Goal: Transaction & Acquisition: Purchase product/service

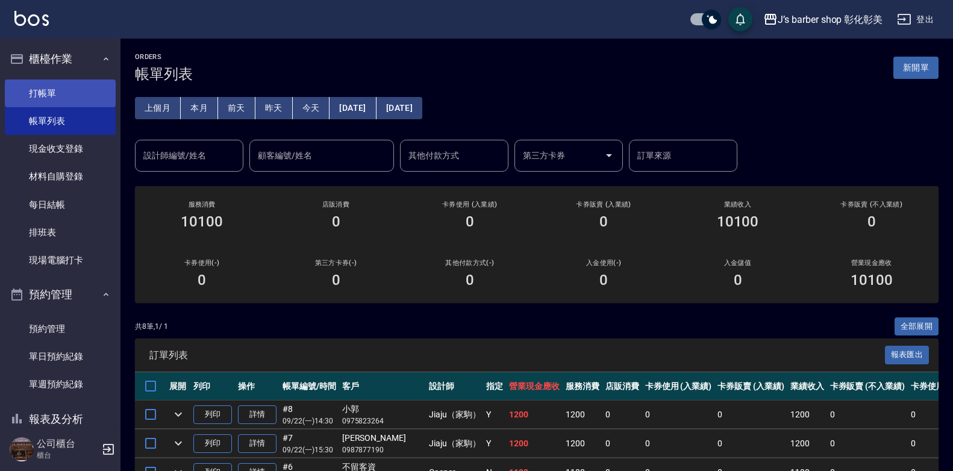
click at [31, 91] on link "打帳單" at bounding box center [60, 94] width 111 height 28
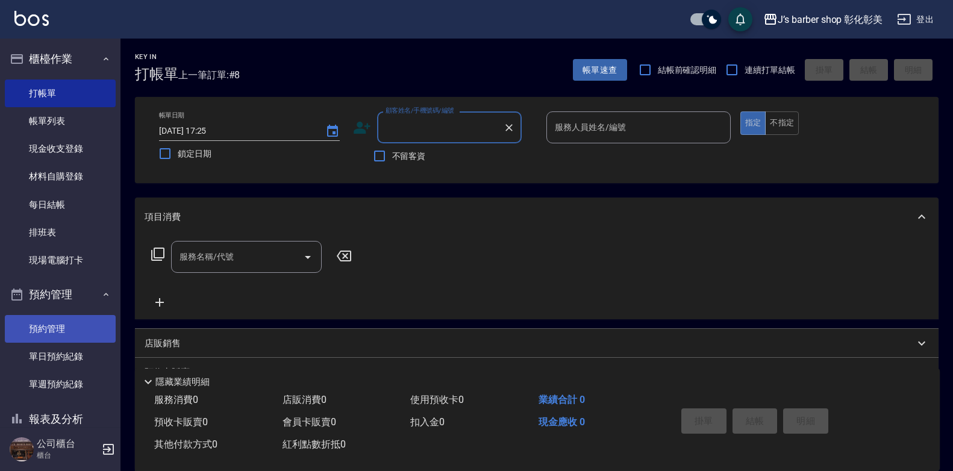
click at [50, 324] on link "預約管理" at bounding box center [60, 329] width 111 height 28
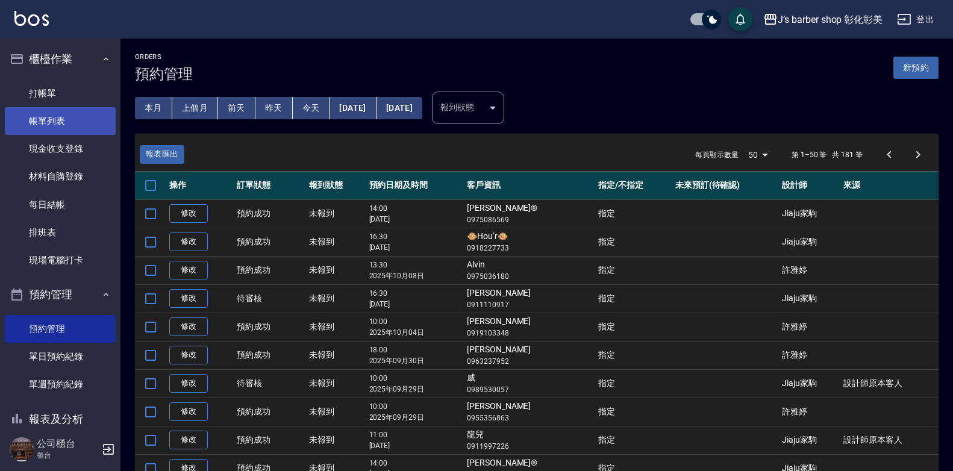
click at [55, 119] on link "帳單列表" at bounding box center [60, 121] width 111 height 28
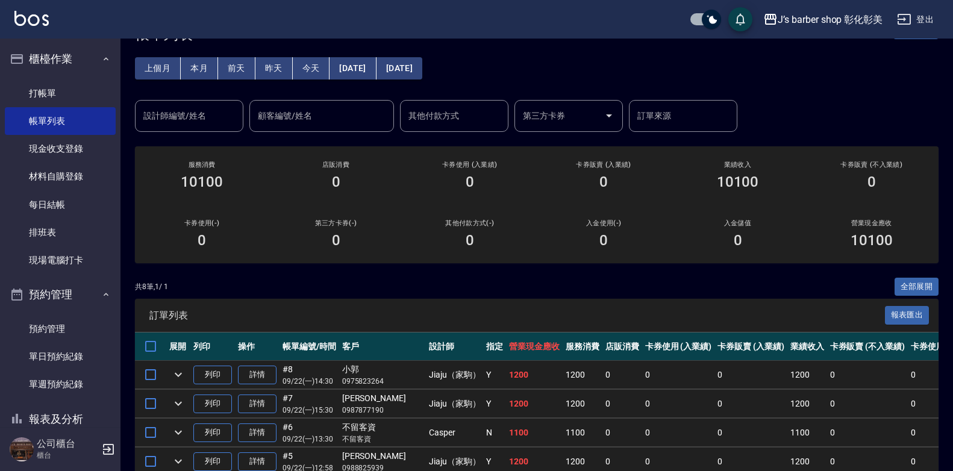
scroll to position [60, 0]
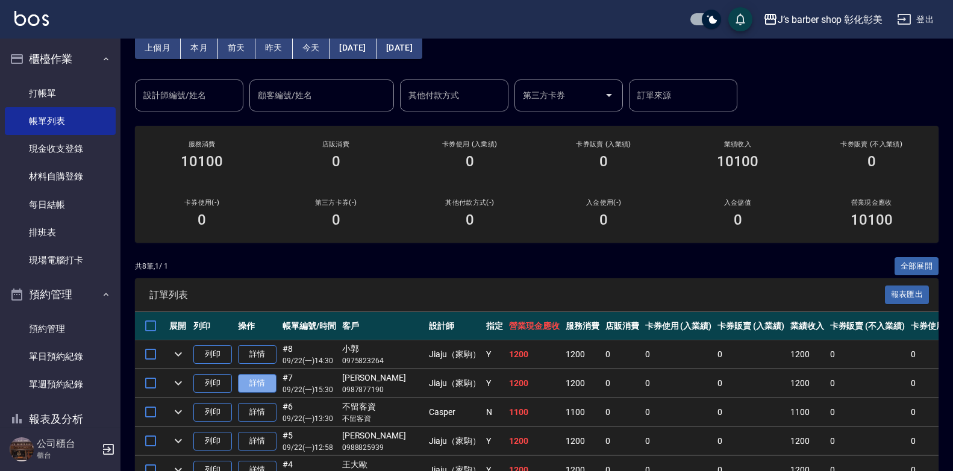
click at [261, 386] on link "詳情" at bounding box center [257, 383] width 39 height 19
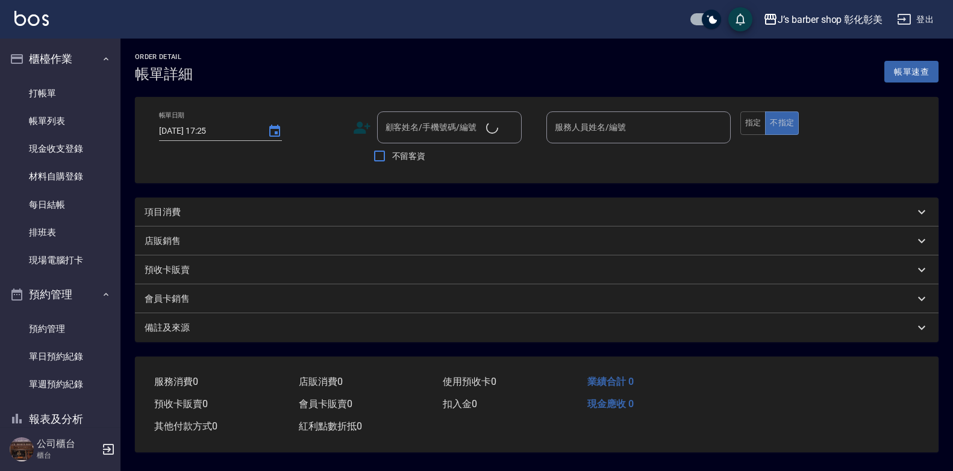
type input "[DATE] 15:30"
type input "Jiaju（家駒）(無代號)"
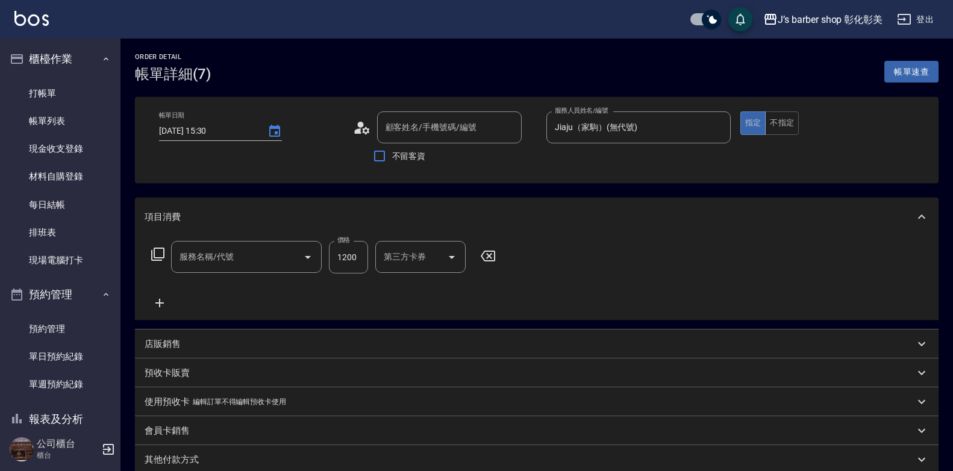
type input "[PERSON_NAME]/0987877190/"
type input "指定ＪＫ(102)"
click at [162, 305] on icon at bounding box center [160, 303] width 30 height 14
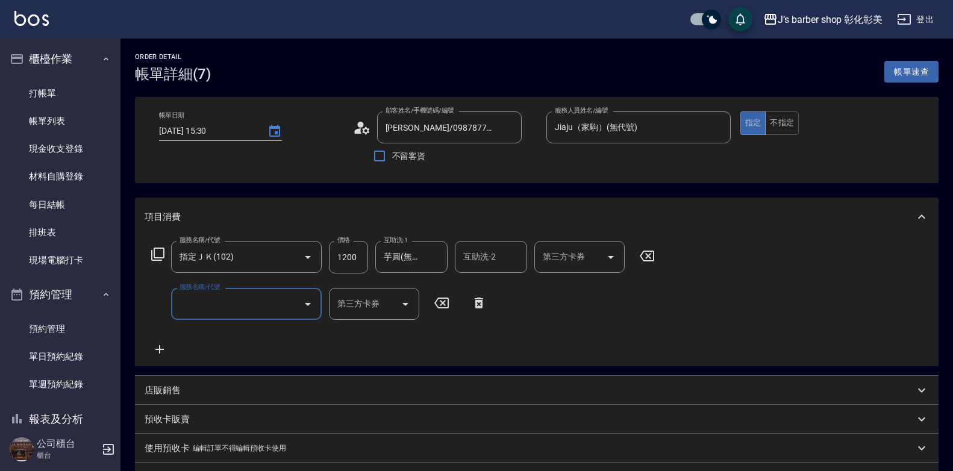
click at [308, 303] on icon "Open" at bounding box center [308, 304] width 14 height 14
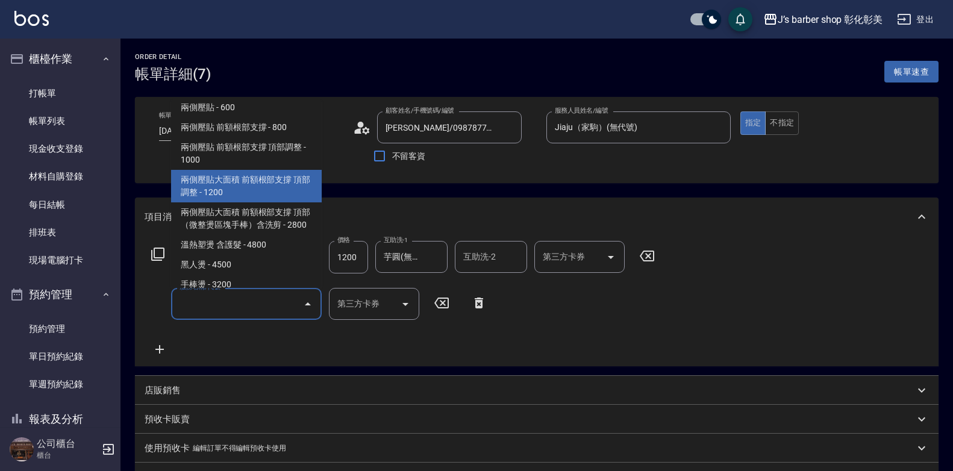
scroll to position [241, 0]
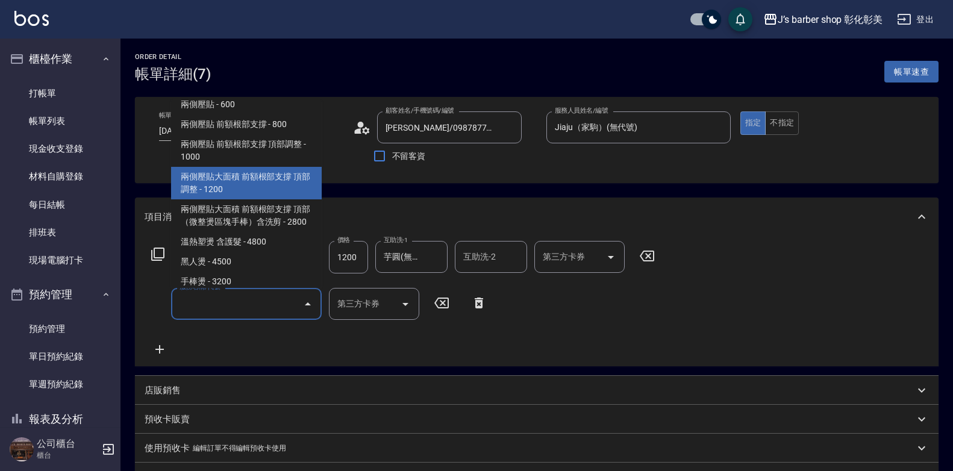
click at [260, 190] on span "兩側壓貼大面積 前額根部支撐 頂部調整 - 1200" at bounding box center [246, 183] width 151 height 33
type input "兩側壓貼大面積 前額根部支撐 頂部調整(Gp3)"
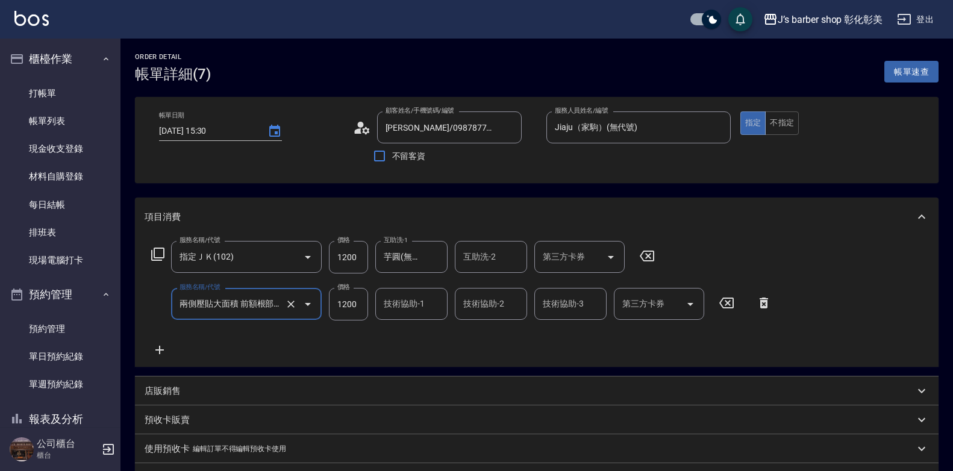
click at [429, 310] on input "技術協助-1" at bounding box center [411, 303] width 61 height 21
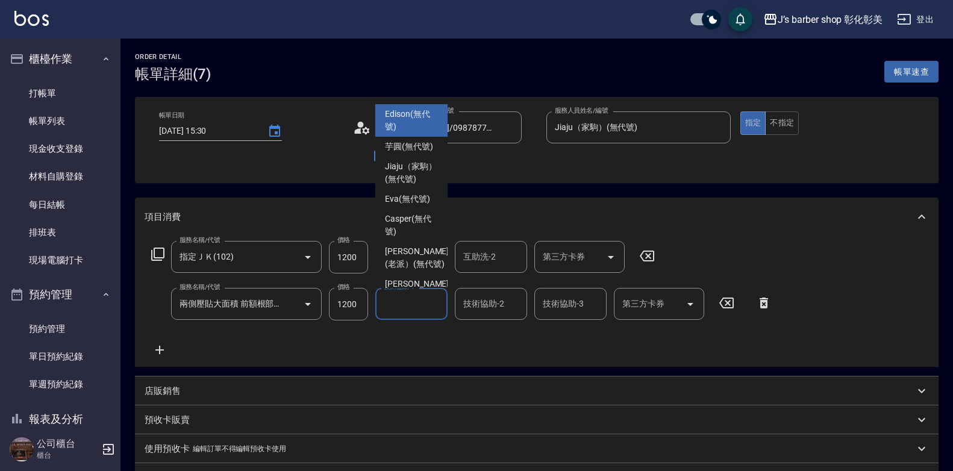
click at [424, 307] on input "技術協助-1" at bounding box center [411, 303] width 61 height 21
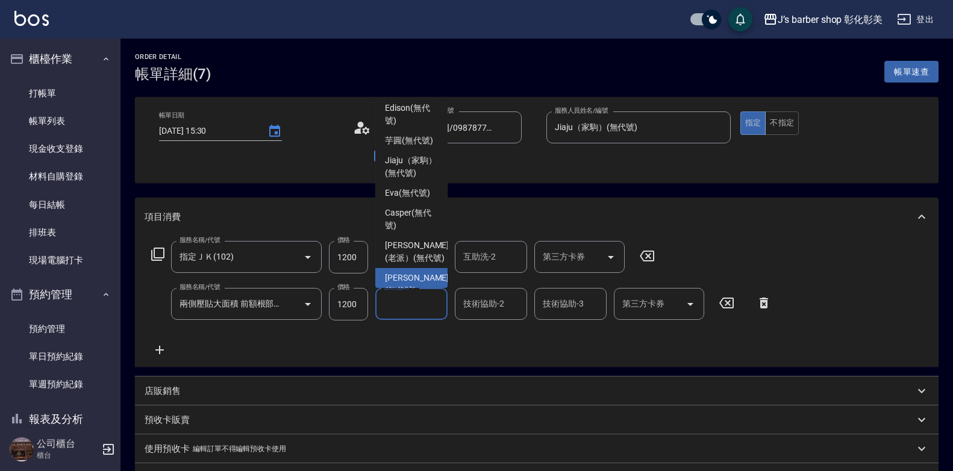
scroll to position [0, 0]
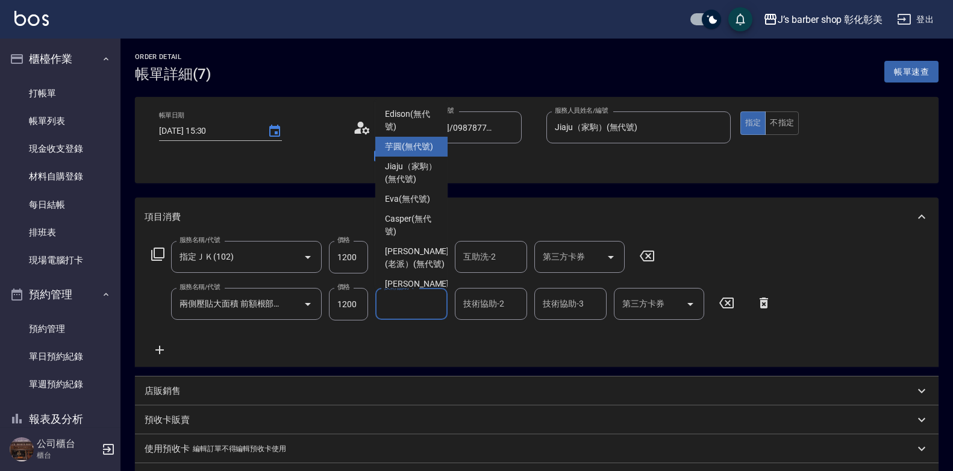
click at [426, 153] on span "芋圓 (無代號)" at bounding box center [409, 146] width 48 height 13
type input "芋圓(無代號)"
click at [426, 154] on div "不留客資" at bounding box center [437, 155] width 169 height 25
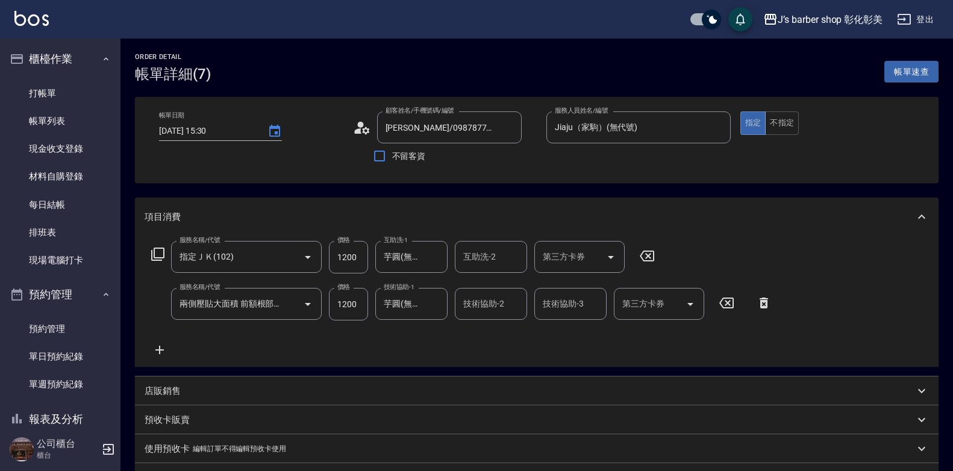
click at [921, 72] on button "帳單速查" at bounding box center [912, 72] width 54 height 22
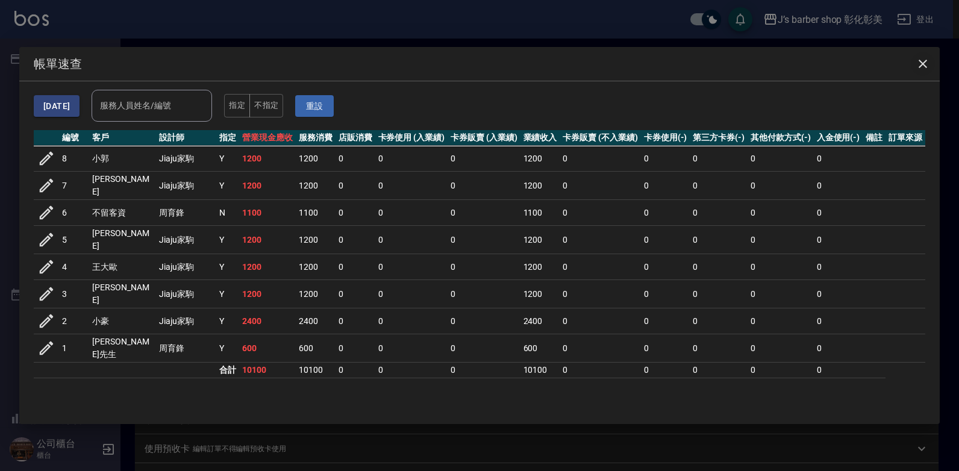
click at [929, 66] on icon "button" at bounding box center [923, 64] width 14 height 14
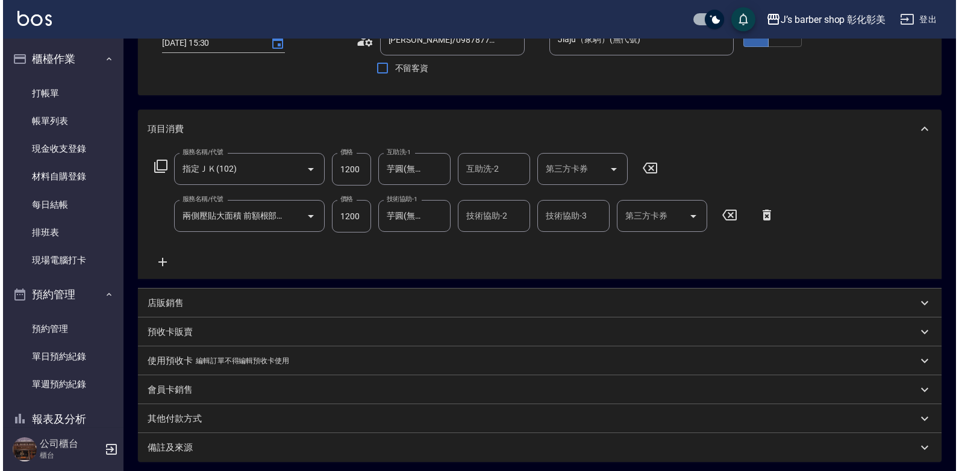
scroll to position [209, 0]
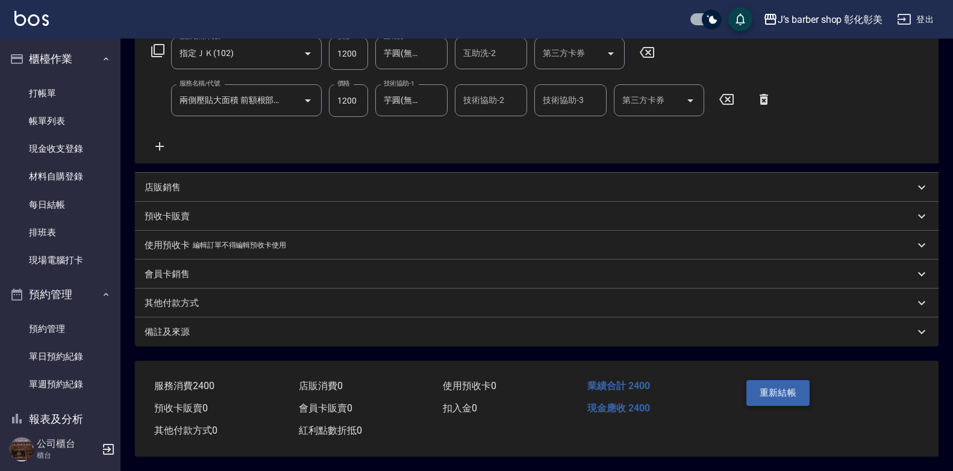
click at [786, 394] on button "重新結帳" at bounding box center [779, 392] width 64 height 25
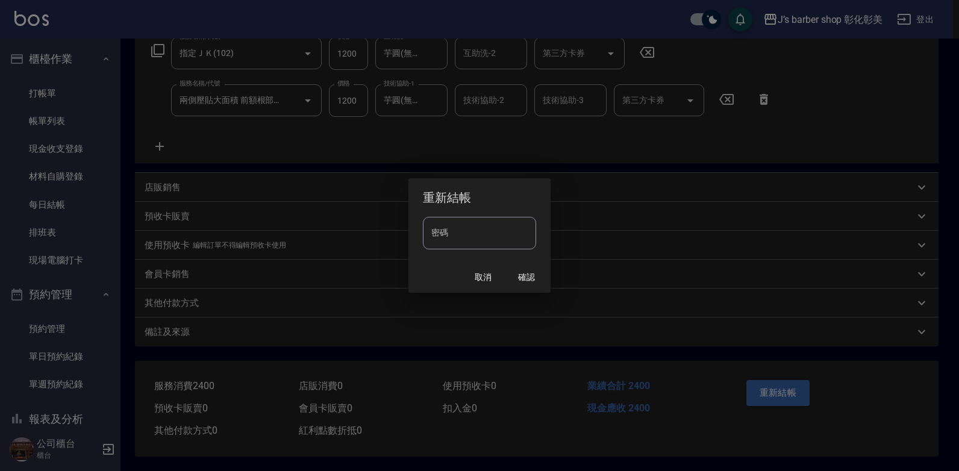
click at [468, 236] on input "密碼" at bounding box center [479, 233] width 113 height 33
type input "****"
click at [523, 278] on button "確認" at bounding box center [526, 277] width 39 height 22
click at [456, 238] on input "密碼" at bounding box center [479, 233] width 113 height 33
type input "****"
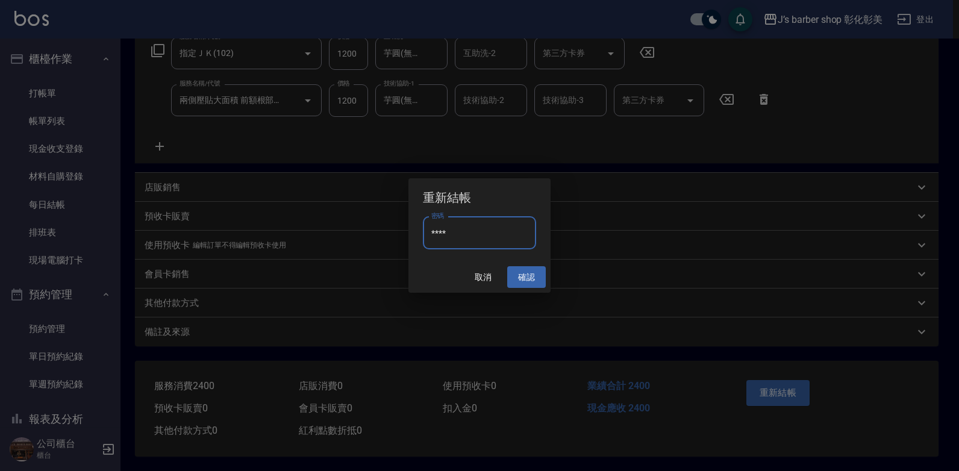
click at [528, 277] on button "確認" at bounding box center [526, 277] width 39 height 22
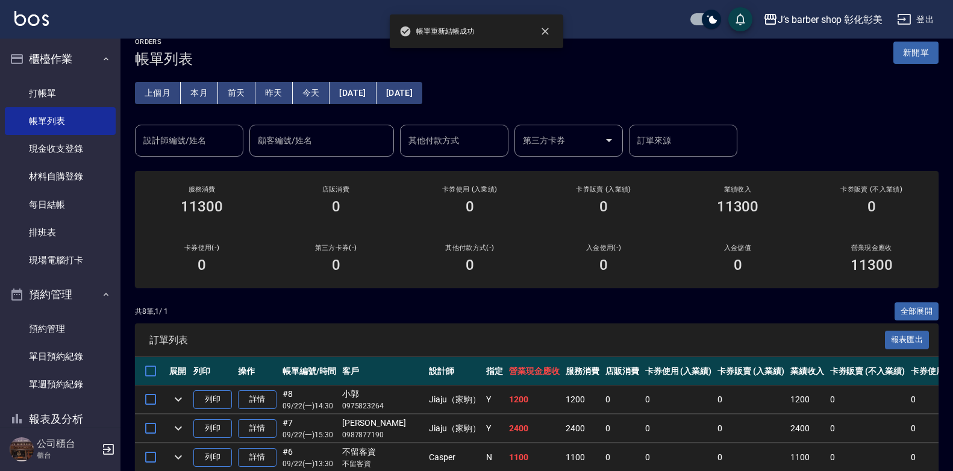
scroll to position [60, 0]
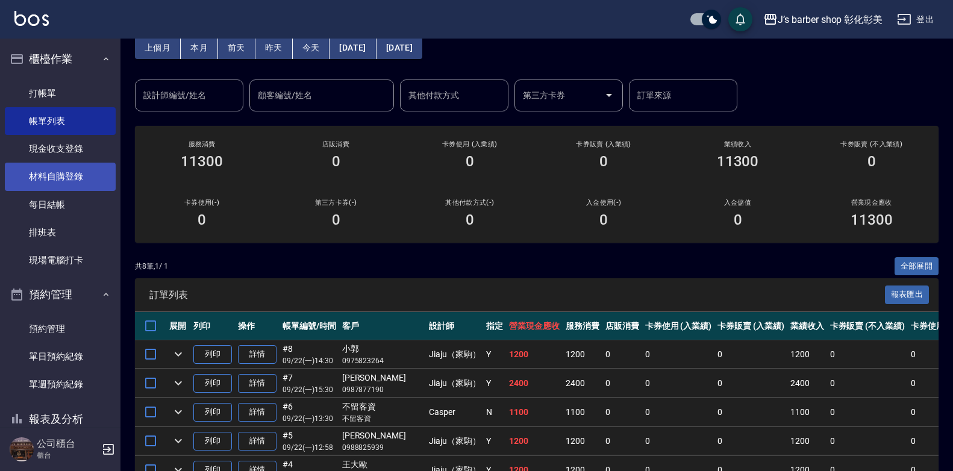
click at [75, 181] on link "材料自購登錄" at bounding box center [60, 177] width 111 height 28
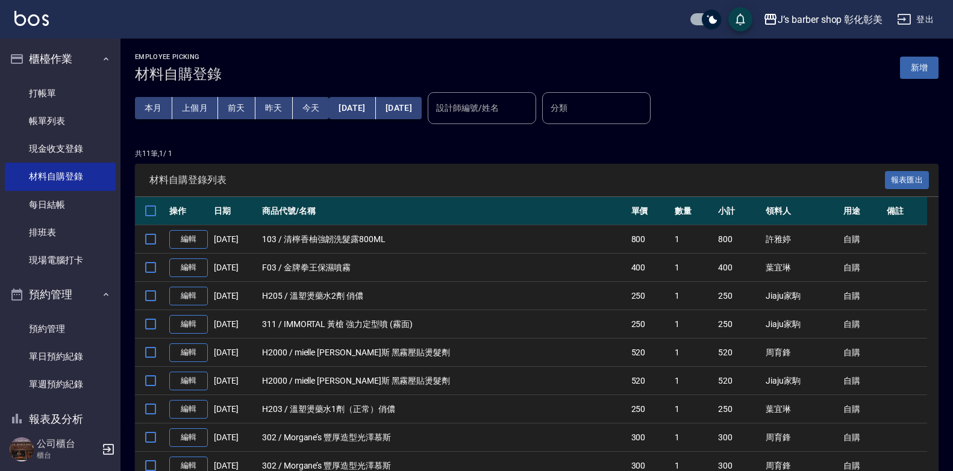
click at [531, 104] on input "設計師編號/姓名" at bounding box center [482, 108] width 98 height 21
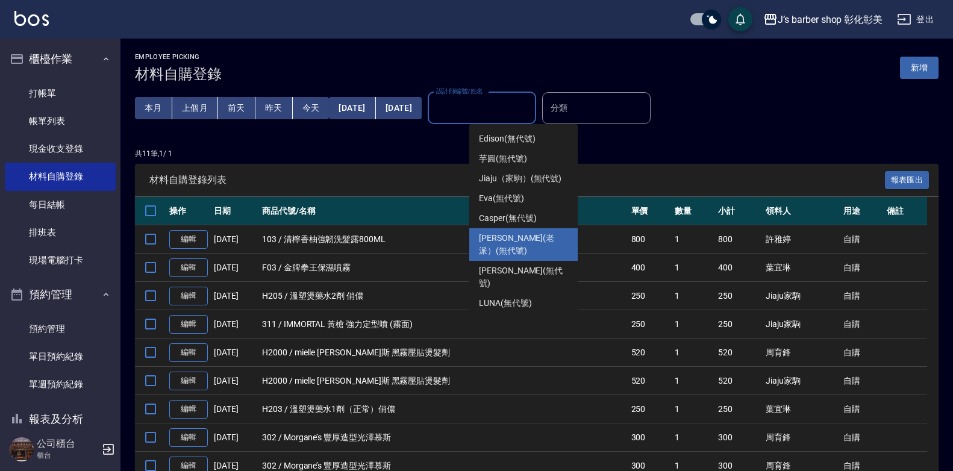
click at [500, 235] on span "[PERSON_NAME](老派） (無代號)" at bounding box center [523, 244] width 89 height 25
type input "[PERSON_NAME](老派）(無代號)"
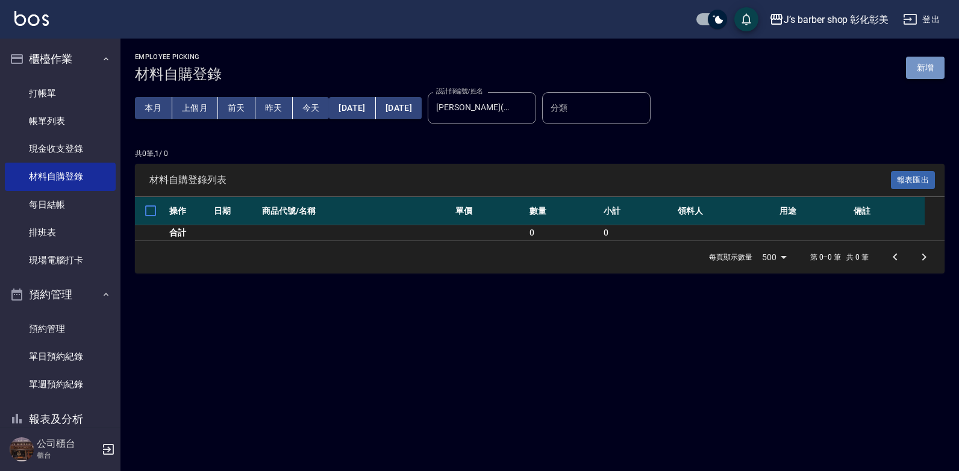
click at [924, 68] on button "新增" at bounding box center [925, 68] width 39 height 22
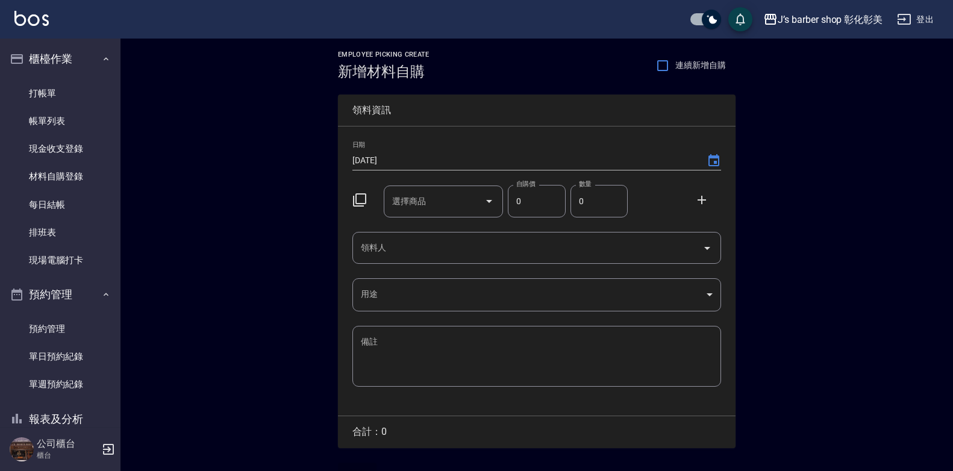
click at [454, 201] on input "選擇商品" at bounding box center [434, 201] width 91 height 21
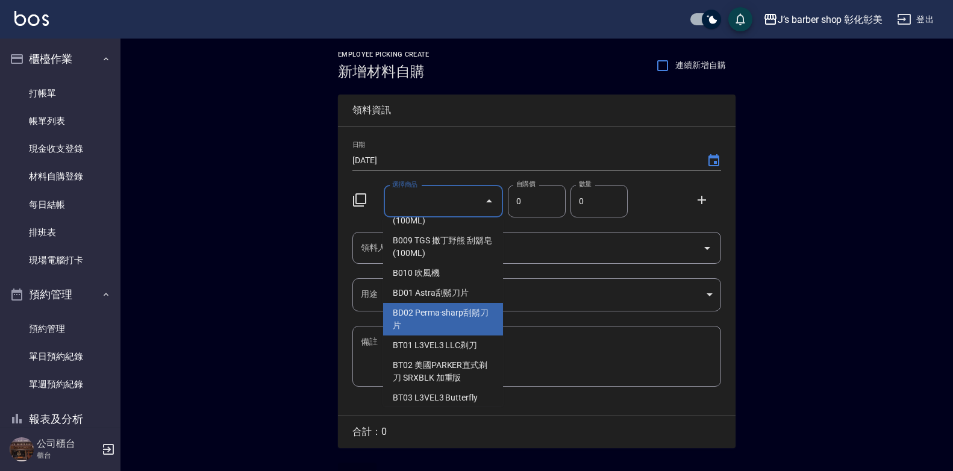
scroll to position [1085, 0]
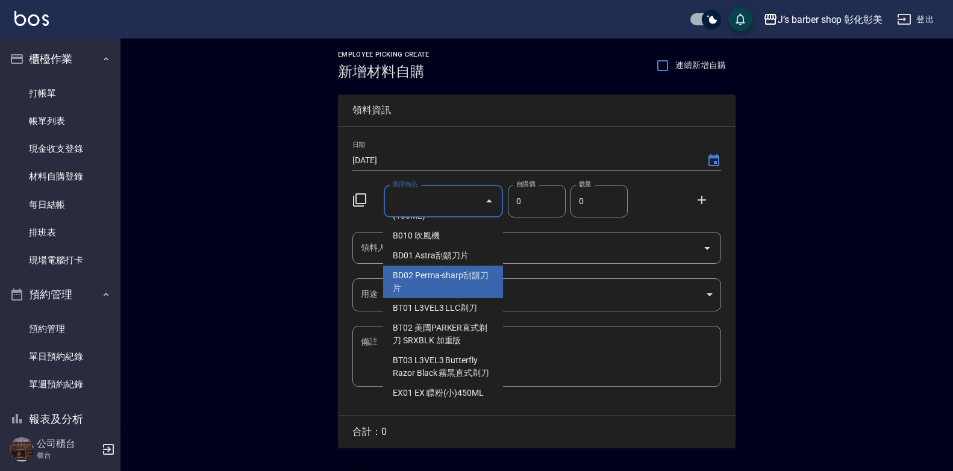
click at [434, 278] on li "BD02 Perma-sharp刮鬍刀片" at bounding box center [443, 282] width 120 height 33
type input "Perma-sharp刮鬍刀片"
type input "400"
type input "1"
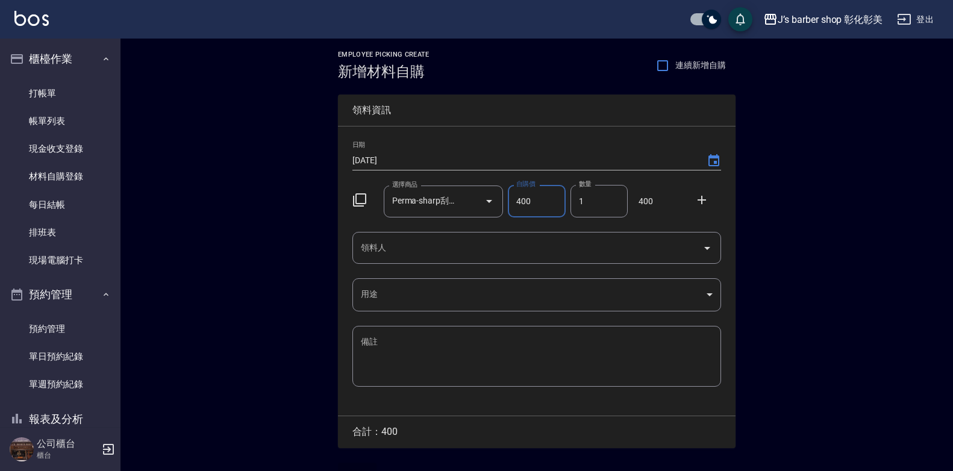
click at [590, 250] on input "領料人" at bounding box center [528, 247] width 340 height 21
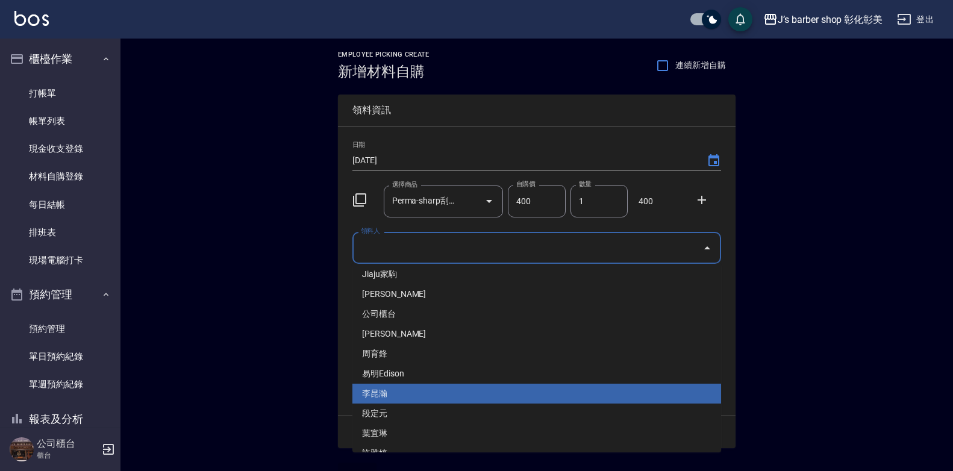
scroll to position [0, 0]
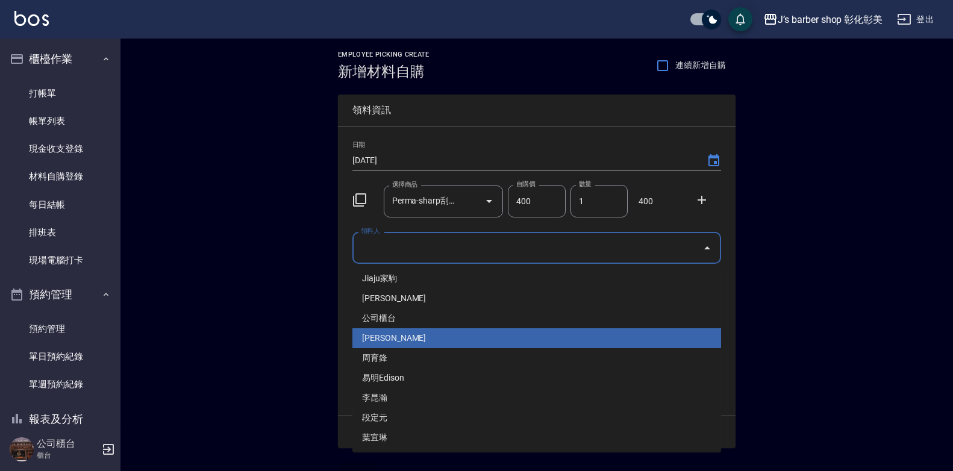
click at [395, 342] on li "[PERSON_NAME]" at bounding box center [537, 338] width 369 height 20
type input "[PERSON_NAME]"
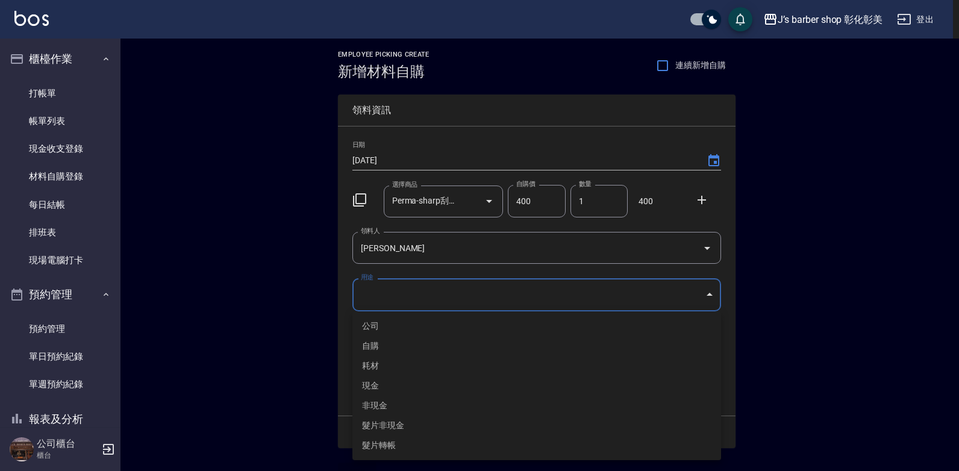
click at [404, 298] on body "J’s barber shop 彰化彰美 登出 櫃檯作業 打帳單 帳單列表 現金收支登錄 材料自購登錄 每日結帳 排班表 現場電腦打卡 預約管理 預約管理 單…" at bounding box center [479, 248] width 959 height 497
click at [375, 343] on li "自購" at bounding box center [537, 346] width 369 height 20
type input "自購"
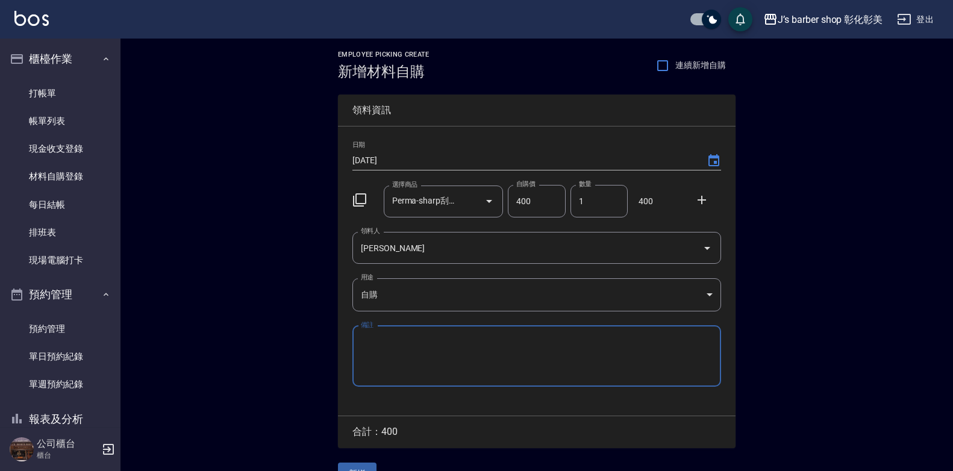
scroll to position [27, 0]
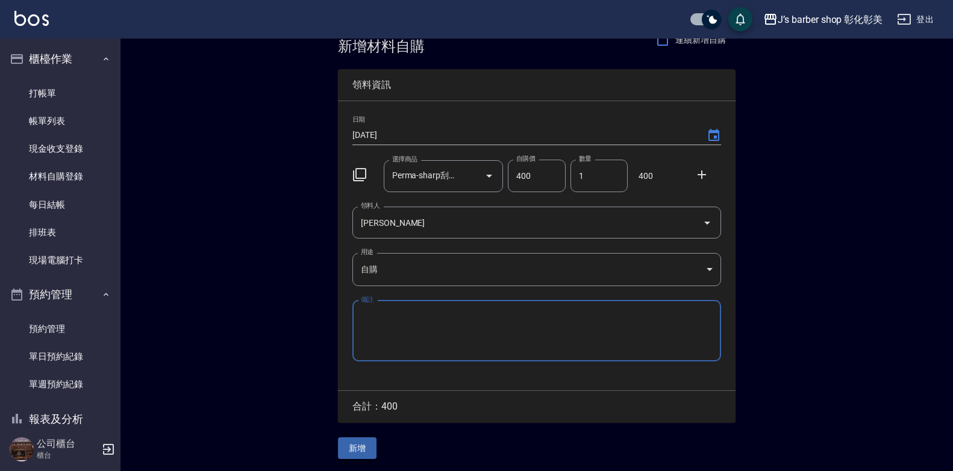
click at [359, 448] on button "新增" at bounding box center [357, 449] width 39 height 22
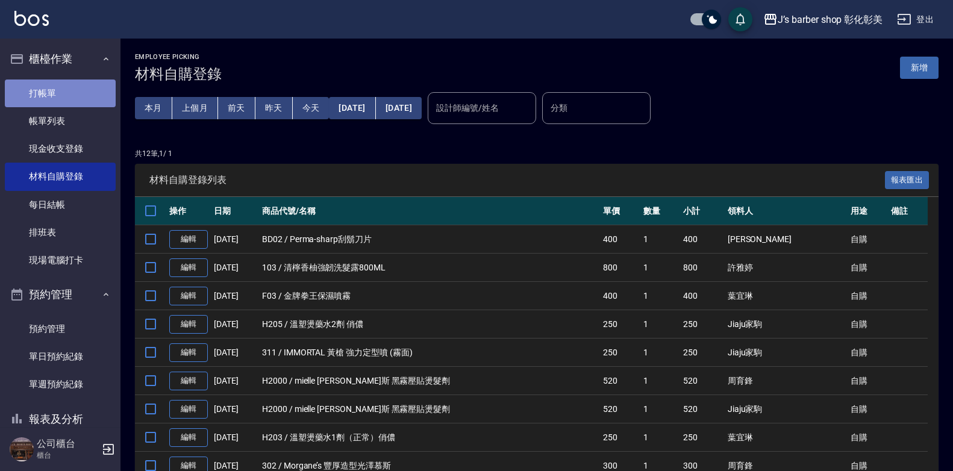
click at [61, 98] on link "打帳單" at bounding box center [60, 94] width 111 height 28
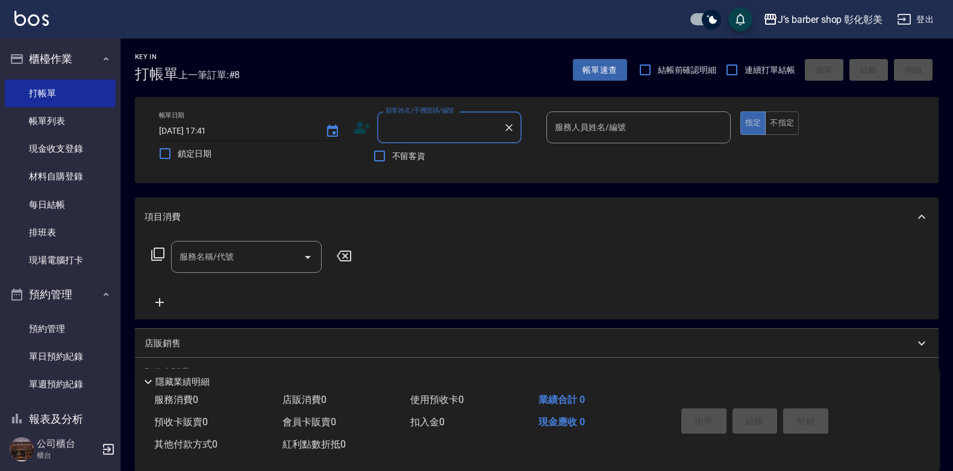
click at [224, 131] on input "[DATE] 17:41" at bounding box center [236, 131] width 154 height 20
type input "[DATE] 17:00"
click at [397, 137] on input "顧客姓名/手機號碼/編號" at bounding box center [441, 127] width 116 height 21
click at [453, 154] on li "這匯/0978321252/null" at bounding box center [449, 158] width 145 height 20
type input "這匯/0978321252/null"
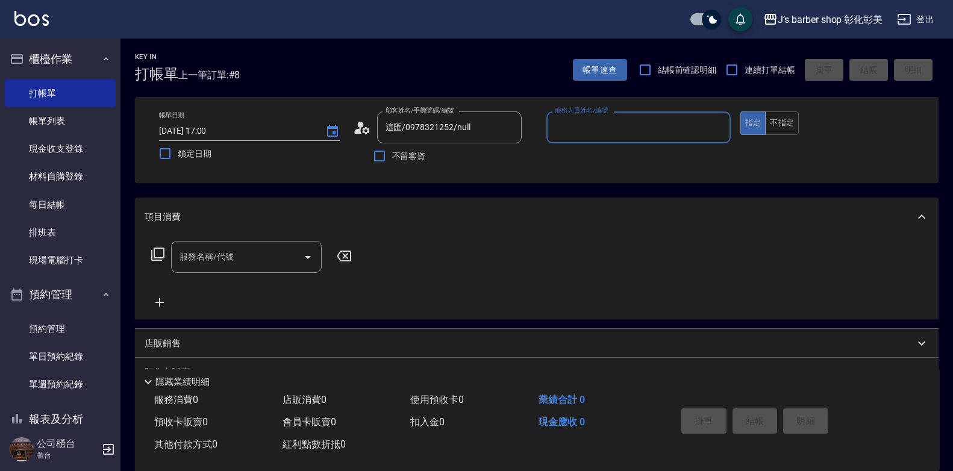
click at [587, 130] on input "服務人員姓名/編號" at bounding box center [639, 127] width 174 height 21
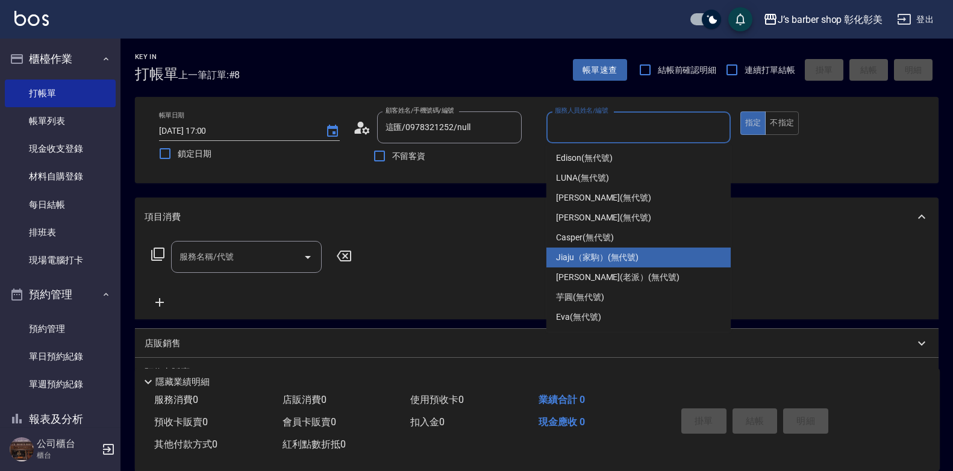
click at [613, 251] on div "Jiaju（家駒） (無代號)" at bounding box center [639, 258] width 184 height 20
type input "Jiaju（家駒）(無代號)"
click at [613, 251] on div "服務名稱/代號 服務名稱/代號" at bounding box center [537, 277] width 804 height 83
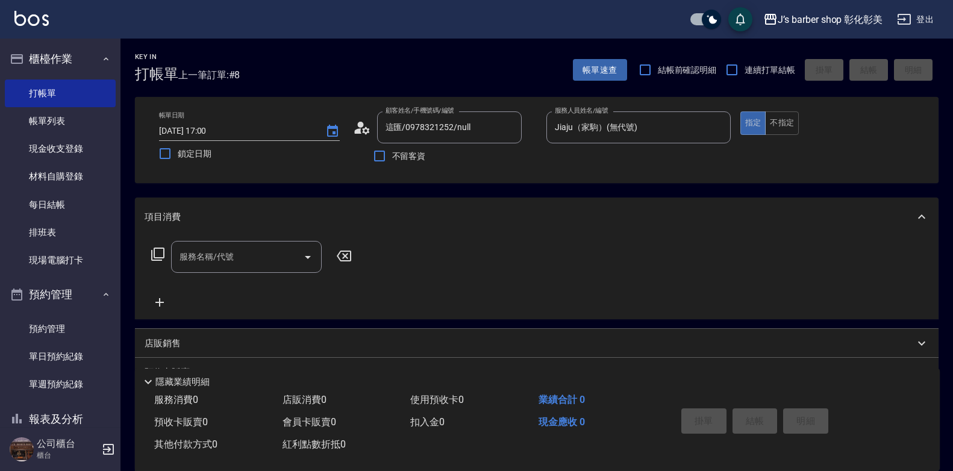
click at [179, 252] on input "服務名稱/代號" at bounding box center [238, 256] width 122 height 21
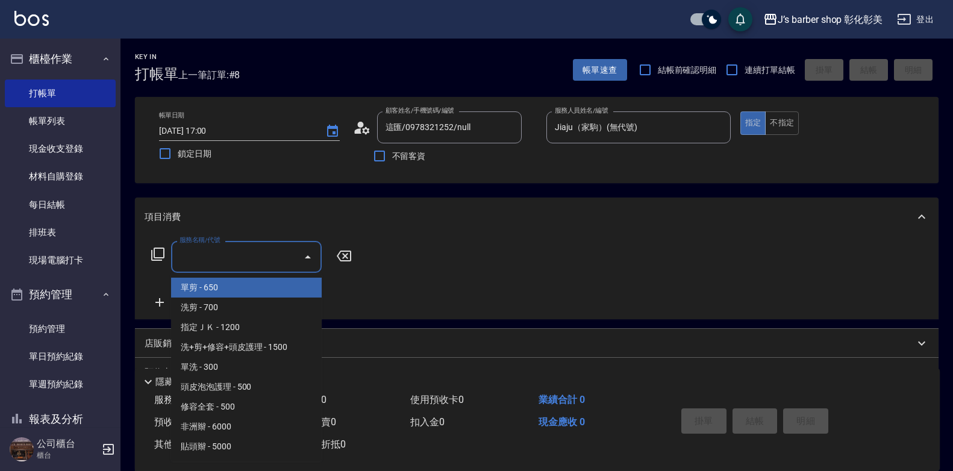
click at [213, 263] on input "服務名稱/代號" at bounding box center [238, 256] width 122 height 21
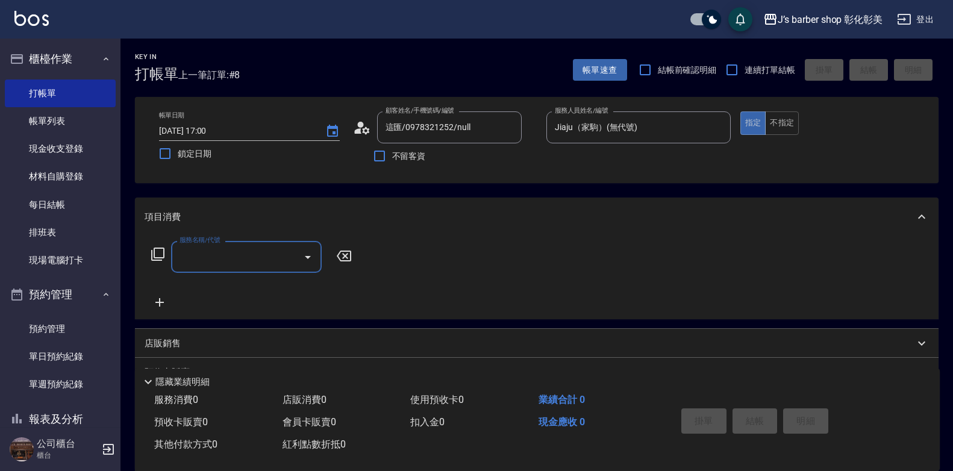
click at [222, 262] on input "服務名稱/代號" at bounding box center [238, 256] width 122 height 21
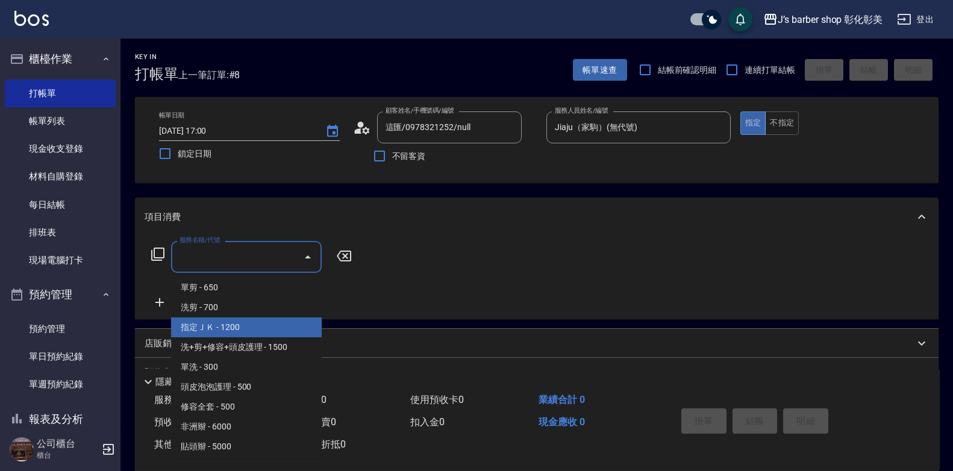
click at [215, 328] on span "指定ＪＫ - 1200" at bounding box center [246, 328] width 151 height 20
type input "指定ＪＫ(102)"
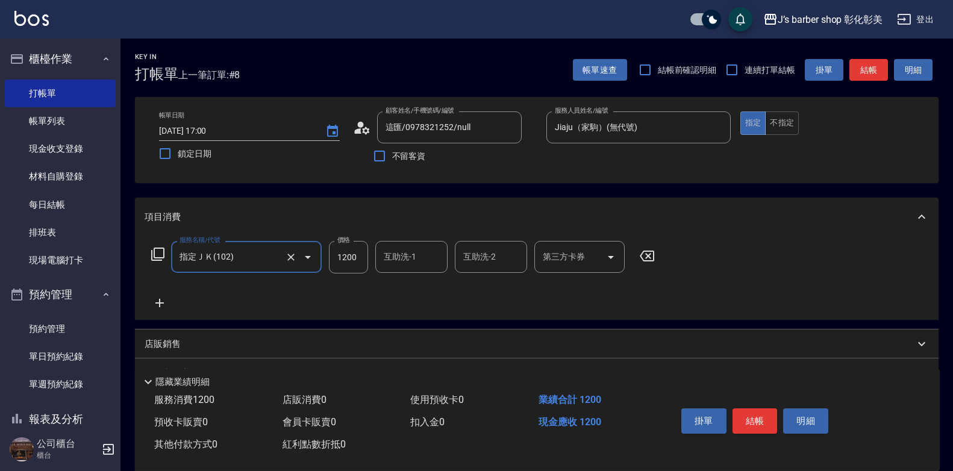
click at [347, 260] on input "1200" at bounding box center [348, 257] width 39 height 33
type input "800"
click at [389, 264] on input "互助洗-1" at bounding box center [411, 256] width 61 height 21
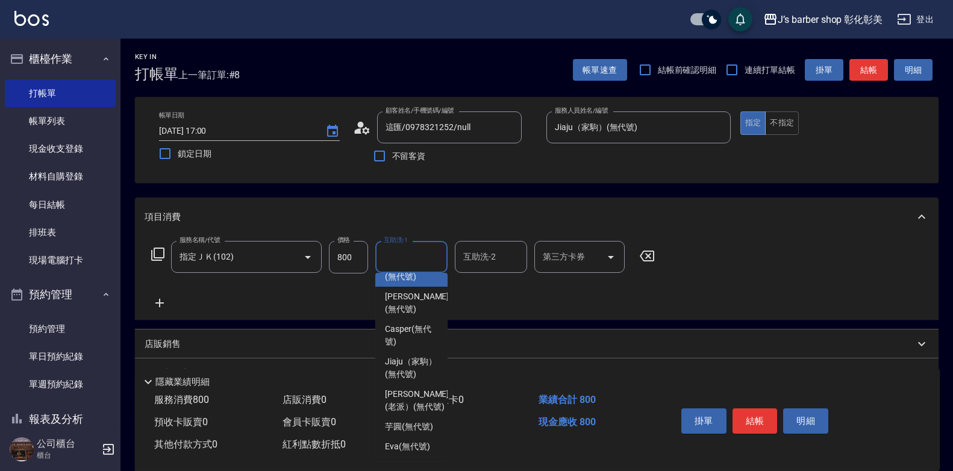
scroll to position [127, 0]
click at [416, 388] on span "[PERSON_NAME](老派） (無代號)" at bounding box center [417, 400] width 64 height 25
type input "[PERSON_NAME](老派）(無代號)"
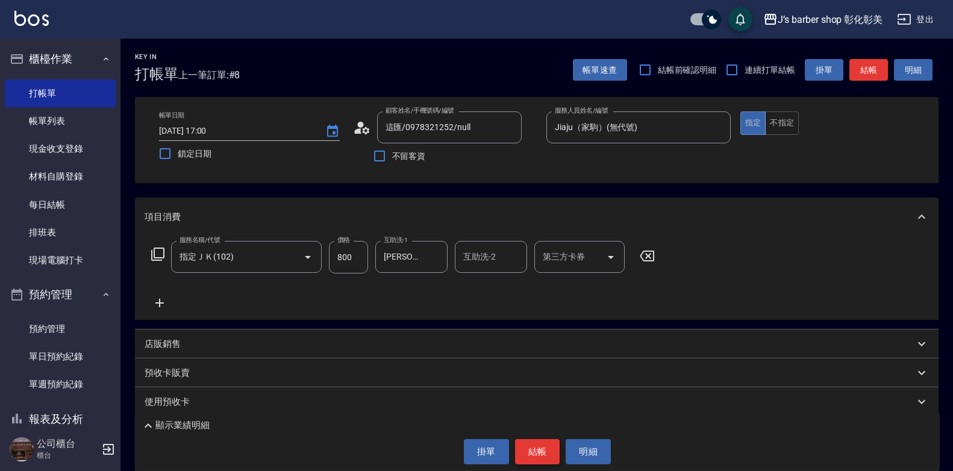
click at [535, 447] on button "結帳" at bounding box center [537, 451] width 45 height 25
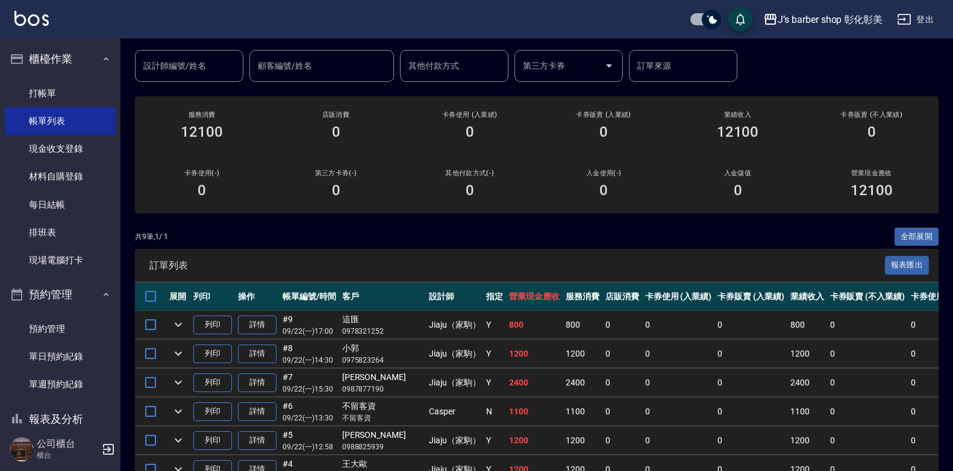
scroll to position [121, 0]
